Goal: Information Seeking & Learning: Learn about a topic

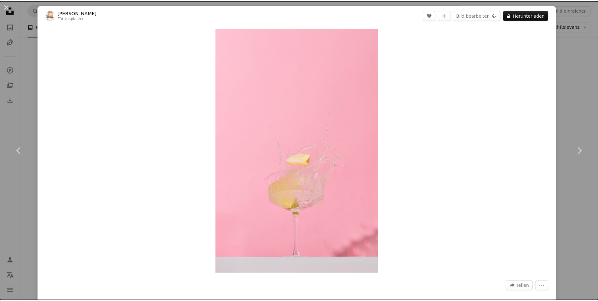
scroll to position [4114, 0]
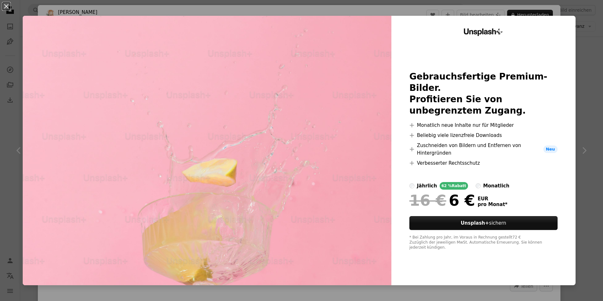
click at [581, 114] on div "An X shape Unsplash+ Gebrauchsfertige Premium-Bilder. Profitieren Sie von unbeg…" at bounding box center [301, 150] width 603 height 301
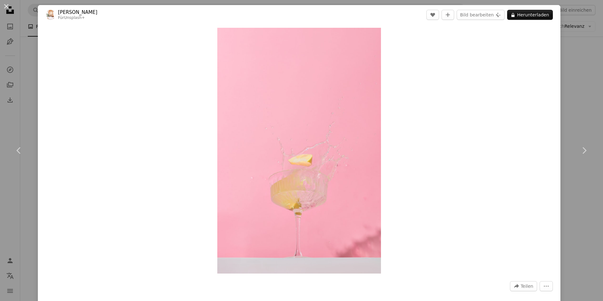
click at [3, 6] on button "An X shape" at bounding box center [7, 7] width 8 height 8
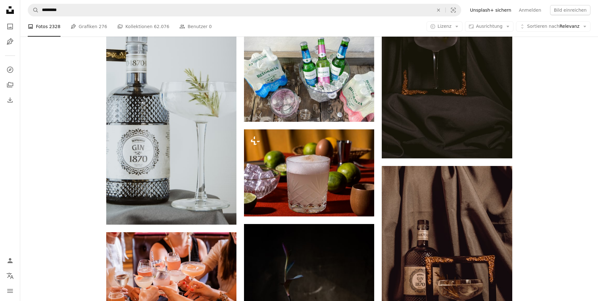
scroll to position [4777, 0]
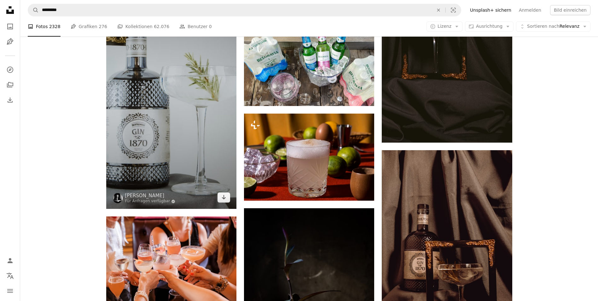
click at [172, 143] on img at bounding box center [171, 93] width 130 height 232
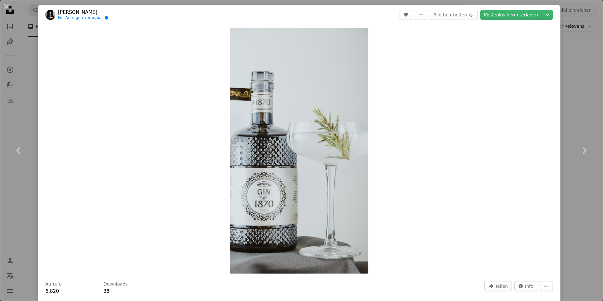
drag, startPoint x: 6, startPoint y: 7, endPoint x: 15, endPoint y: 52, distance: 46.2
click at [6, 7] on button "An X shape" at bounding box center [7, 7] width 8 height 8
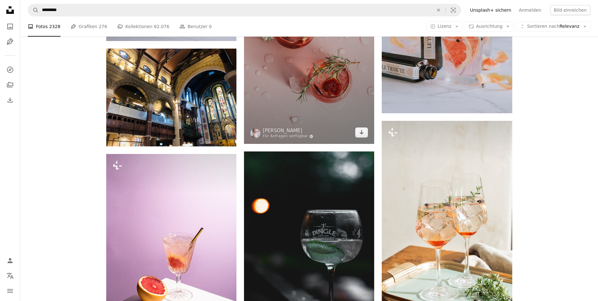
scroll to position [5849, 0]
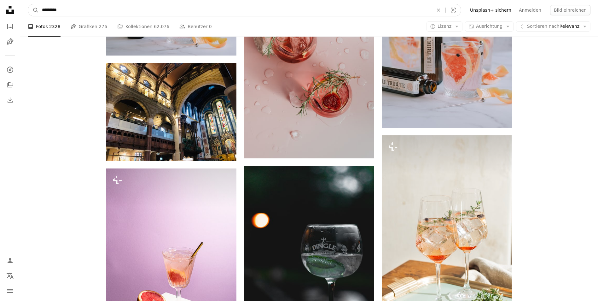
click at [86, 11] on input "*********" at bounding box center [235, 10] width 393 height 12
drag, startPoint x: 86, startPoint y: 11, endPoint x: 22, endPoint y: 12, distance: 64.7
click at [22, 12] on nav "A magnifying glass ********* An X shape Visual search Filters Unsplash+ sichern…" at bounding box center [309, 10] width 578 height 20
type input "********"
click at [28, 4] on button "A magnifying glass" at bounding box center [33, 10] width 11 height 12
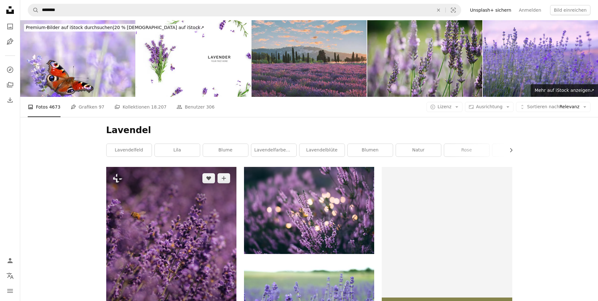
click at [186, 226] on img at bounding box center [171, 248] width 130 height 163
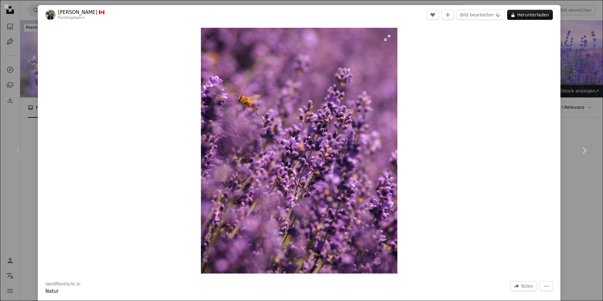
drag, startPoint x: 186, startPoint y: 226, endPoint x: 351, endPoint y: 182, distance: 170.3
click at [351, 182] on img "Dieses Bild heranzoomen" at bounding box center [299, 151] width 197 height 246
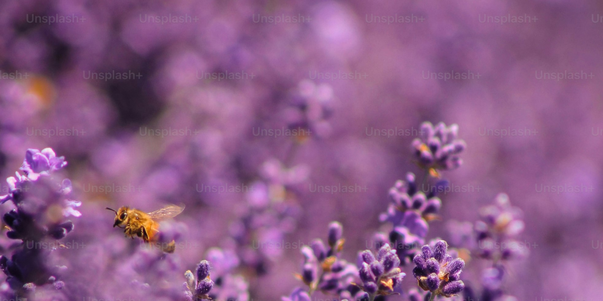
scroll to position [221, 0]
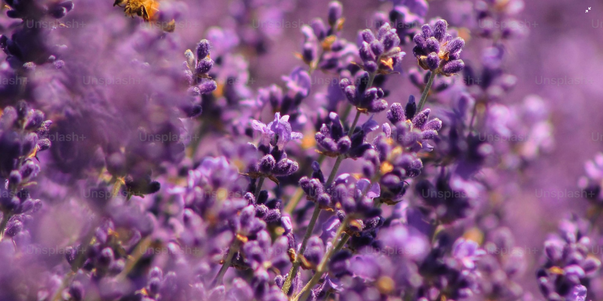
click at [251, 98] on img "Dieses Bild herauszoomen" at bounding box center [302, 156] width 604 height 755
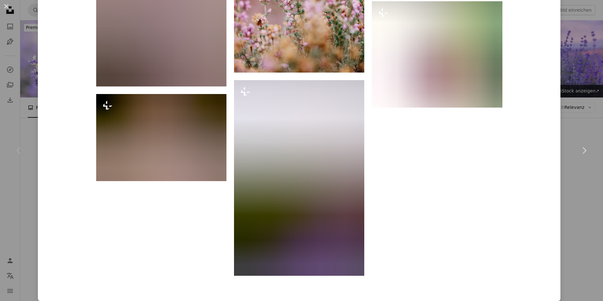
scroll to position [1242, 0]
